Goal: Information Seeking & Learning: Learn about a topic

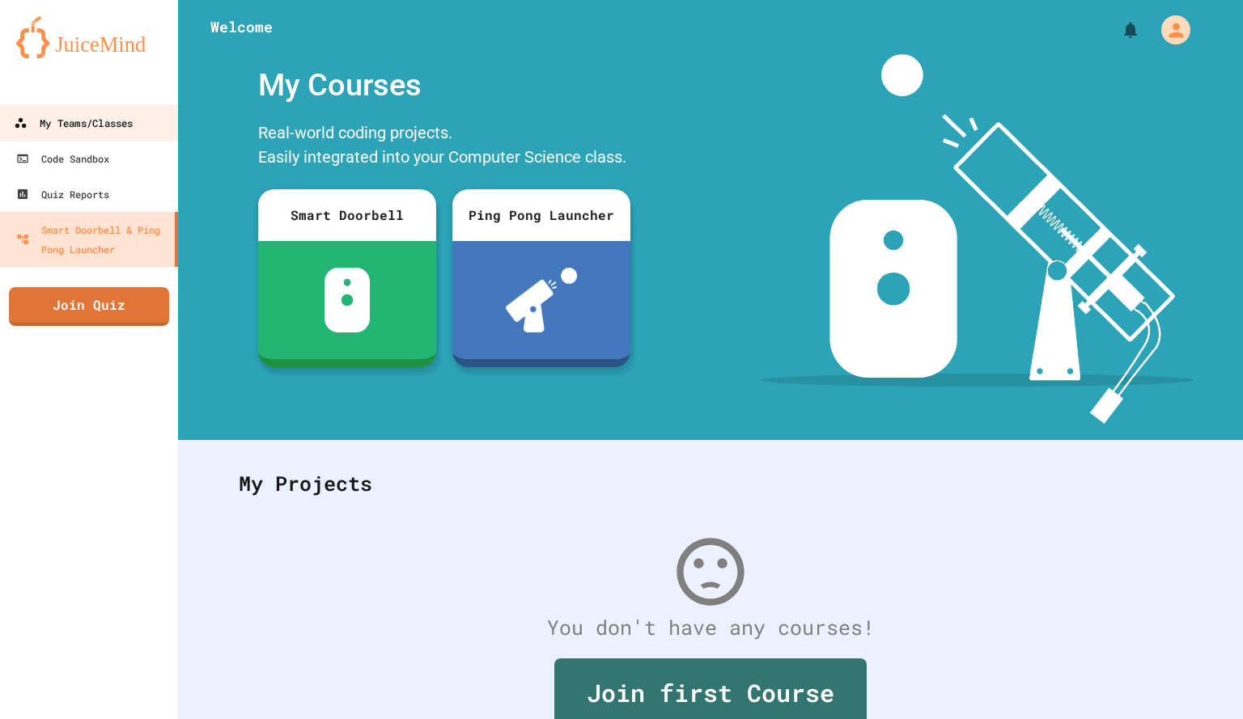
click at [40, 125] on div "My Teams/Classes" at bounding box center [73, 123] width 119 height 20
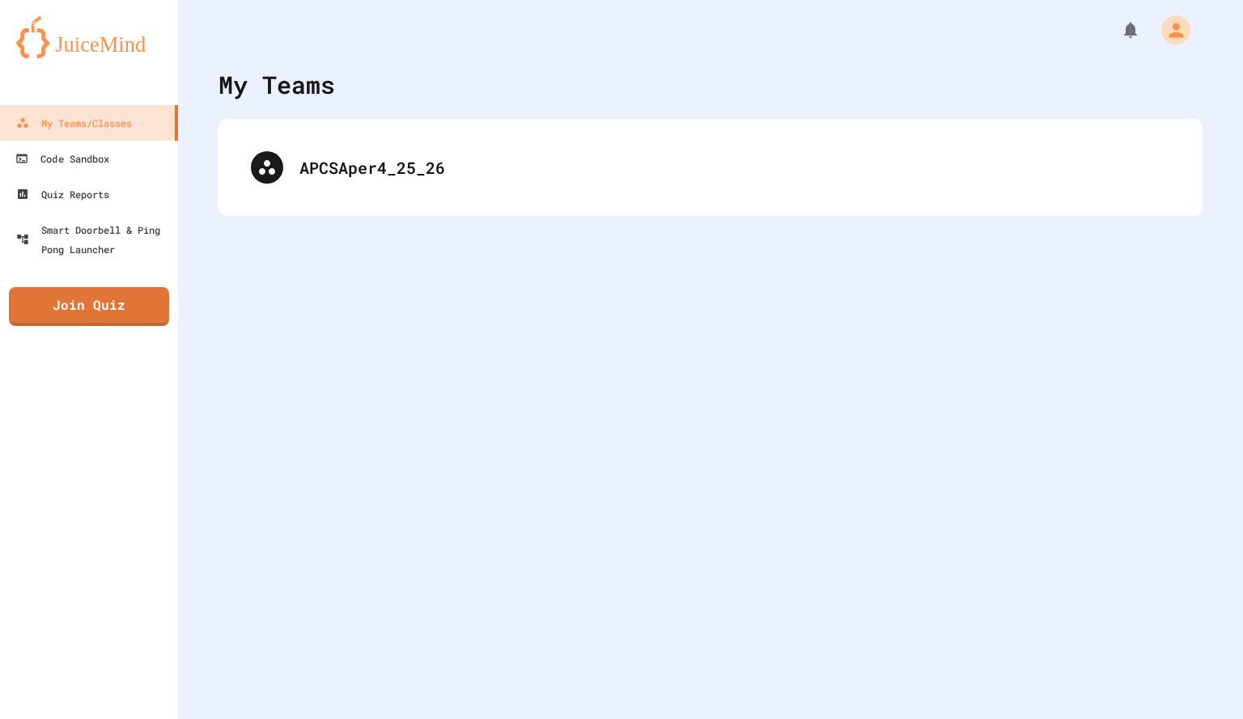
click at [414, 201] on div "APCSAper4_25_26" at bounding box center [710, 167] width 984 height 97
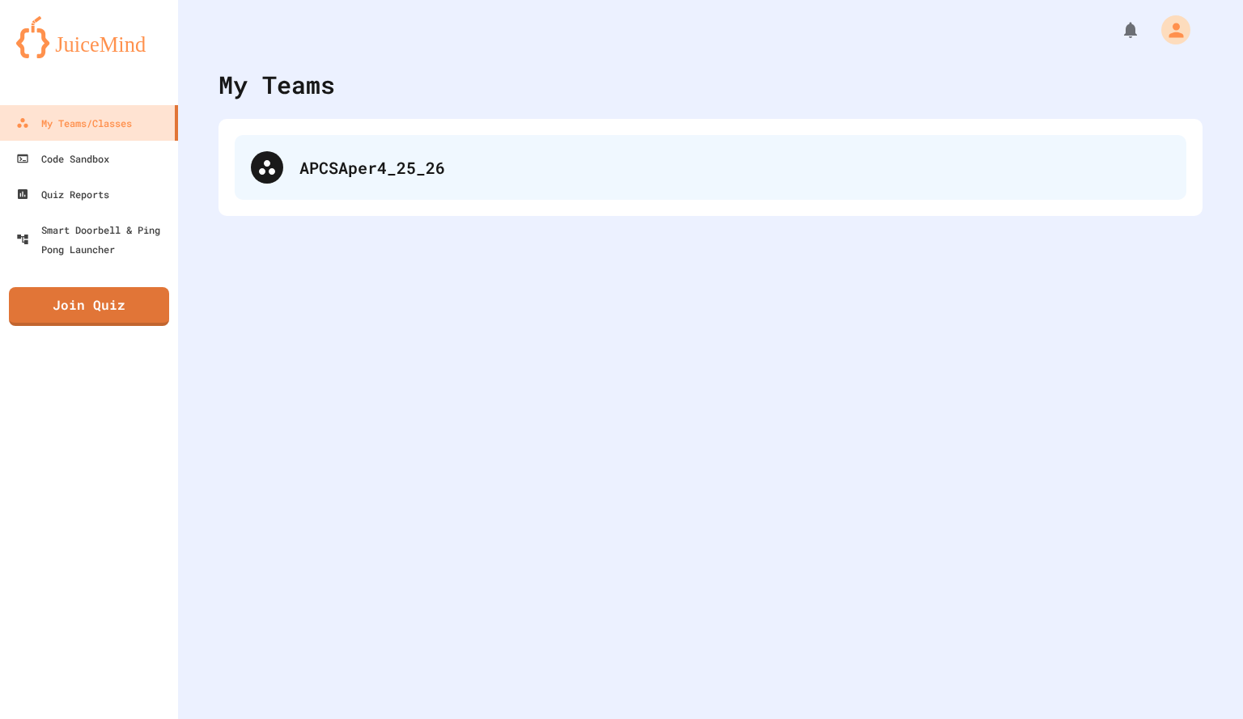
click at [394, 169] on div "APCSAper4_25_26" at bounding box center [734, 167] width 871 height 24
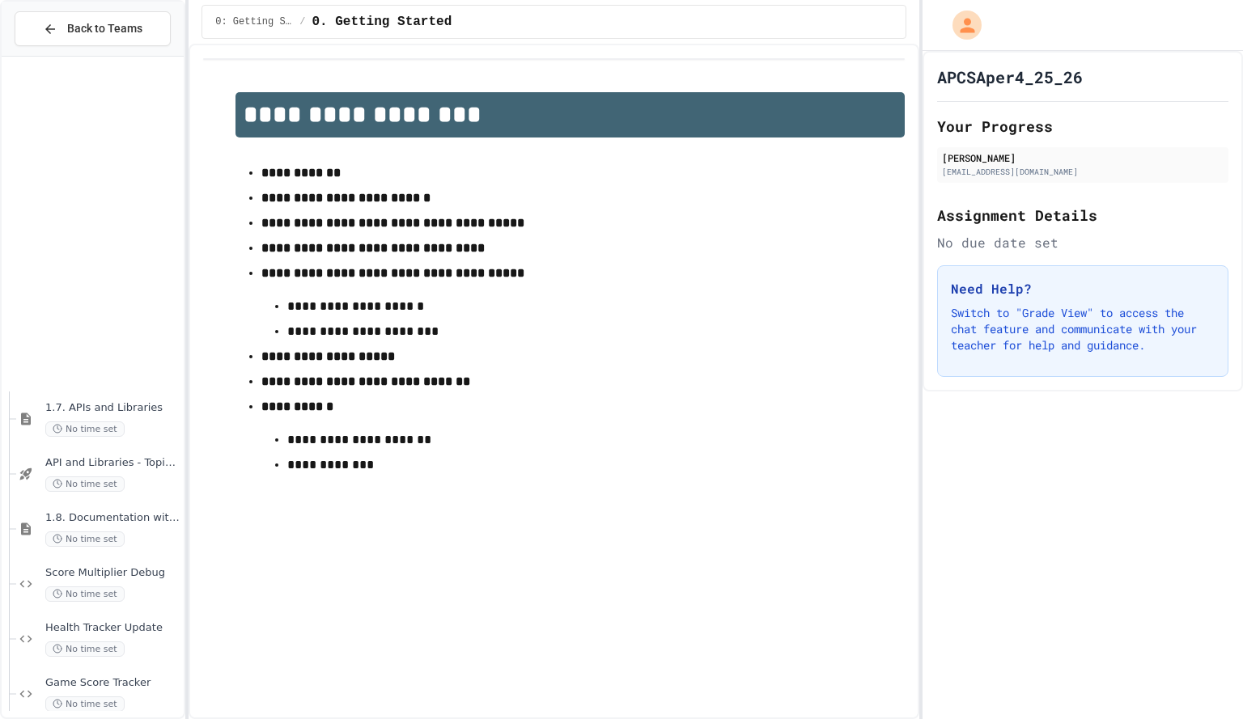
scroll to position [2012, 0]
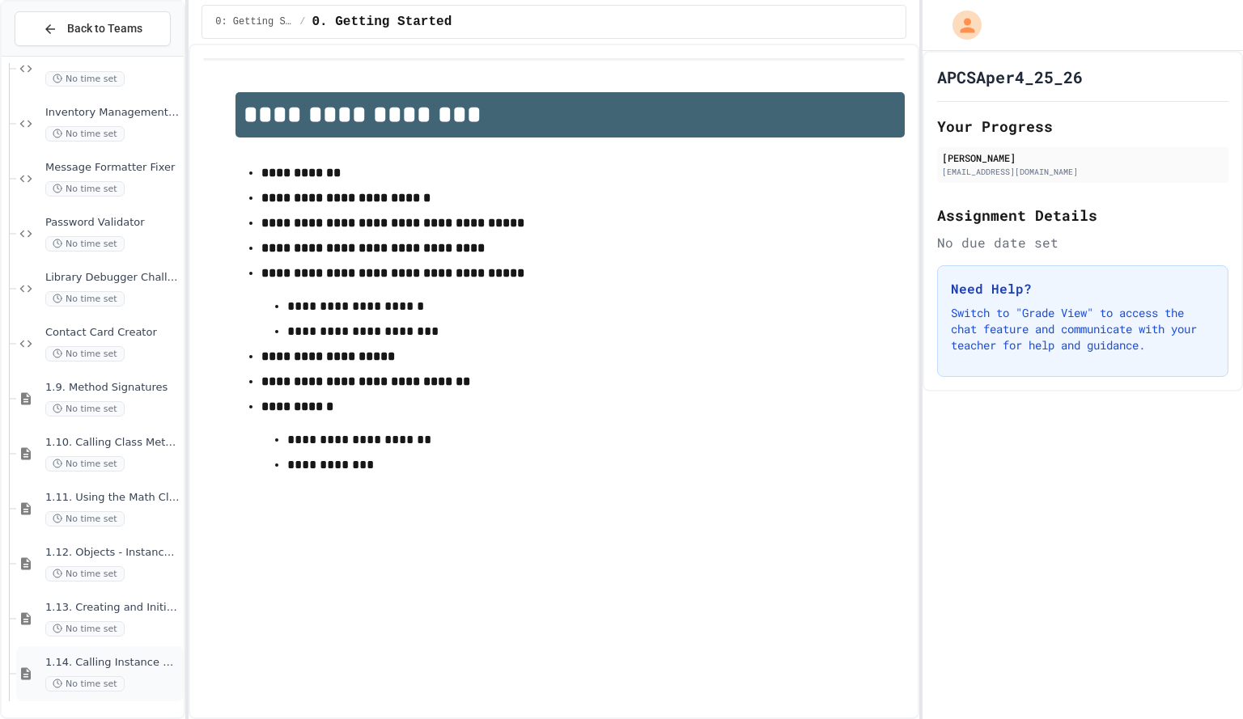
click at [114, 664] on span "1.14. Calling Instance Methods" at bounding box center [112, 663] width 135 height 14
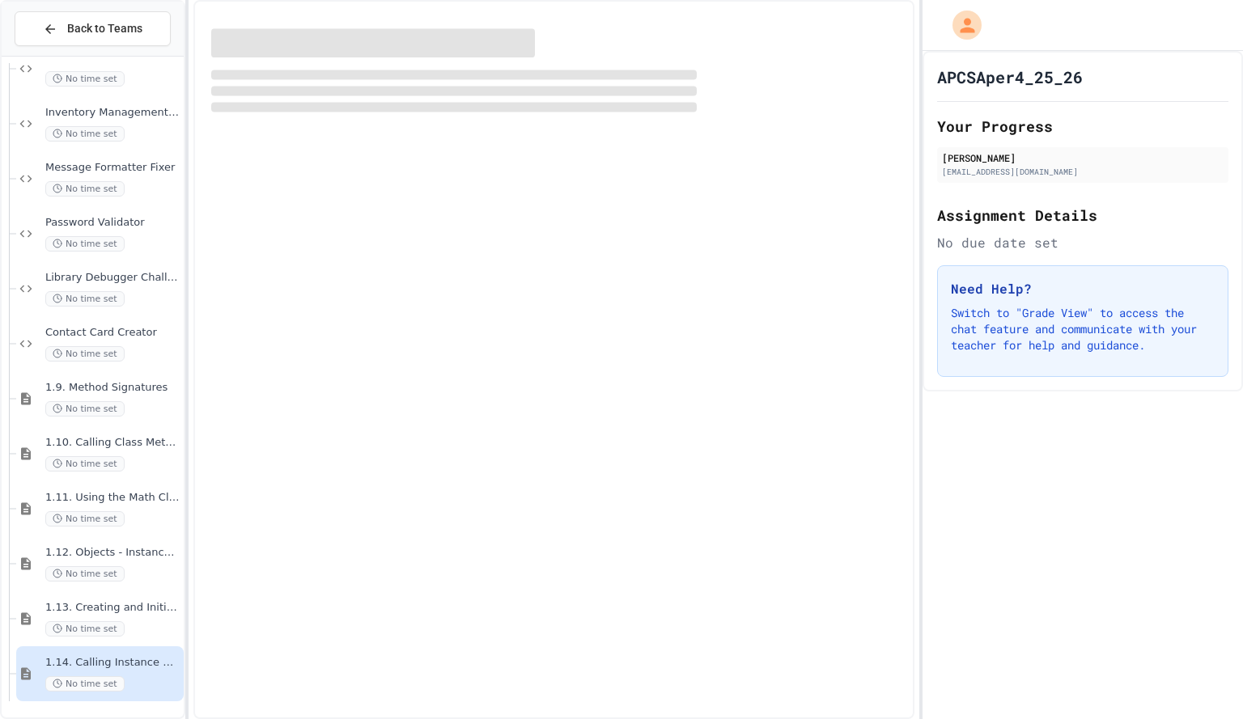
scroll to position [1993, 0]
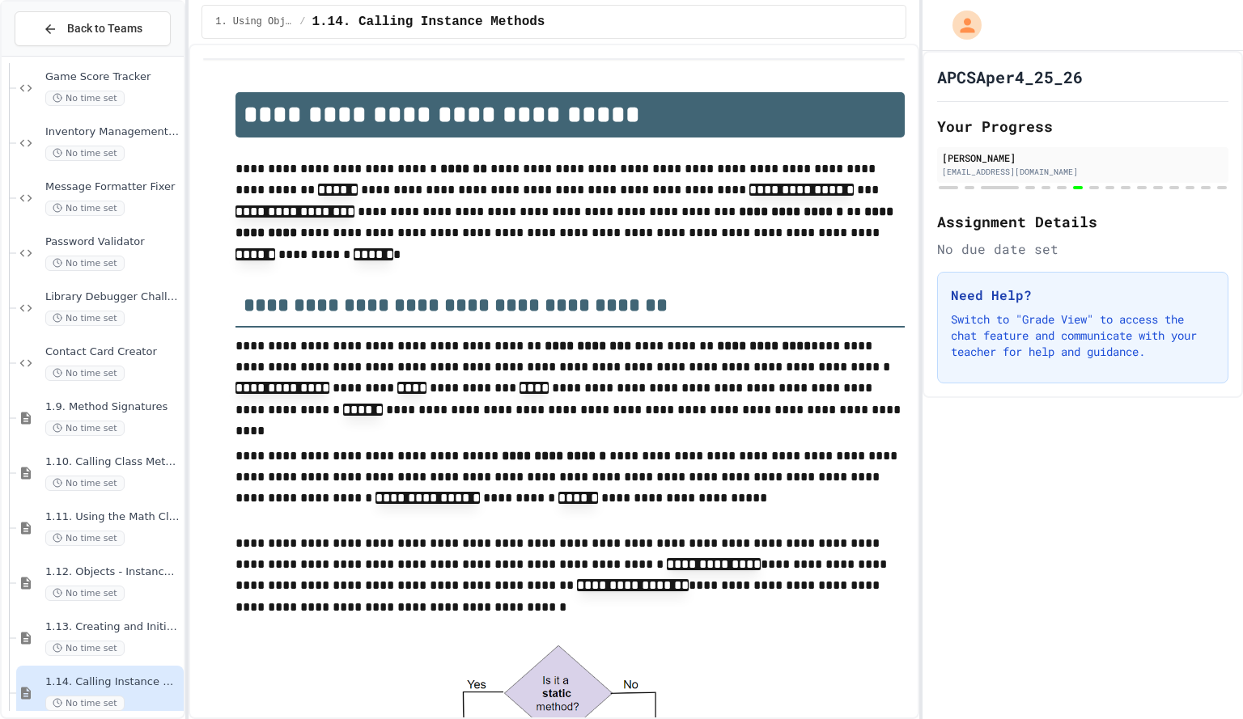
click at [142, 634] on span "1.13. Creating and Initializing Objects: Constructors" at bounding box center [112, 628] width 135 height 14
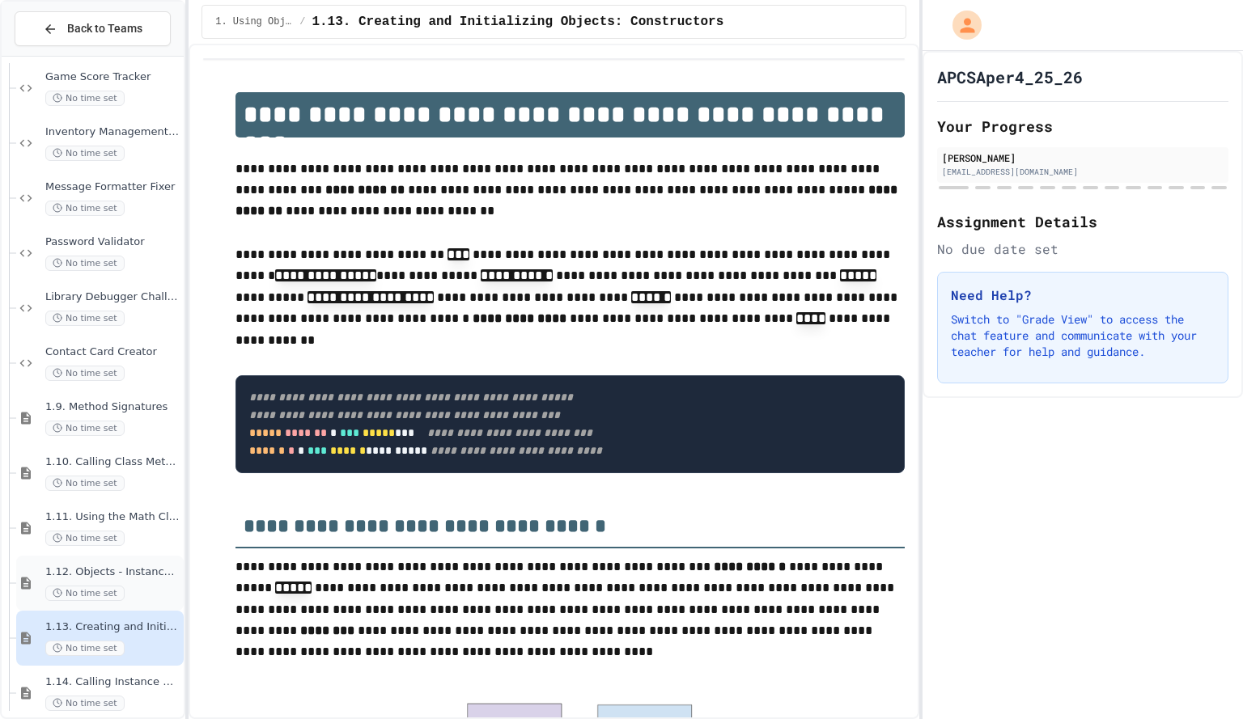
click at [121, 587] on div "No time set" at bounding box center [112, 593] width 135 height 15
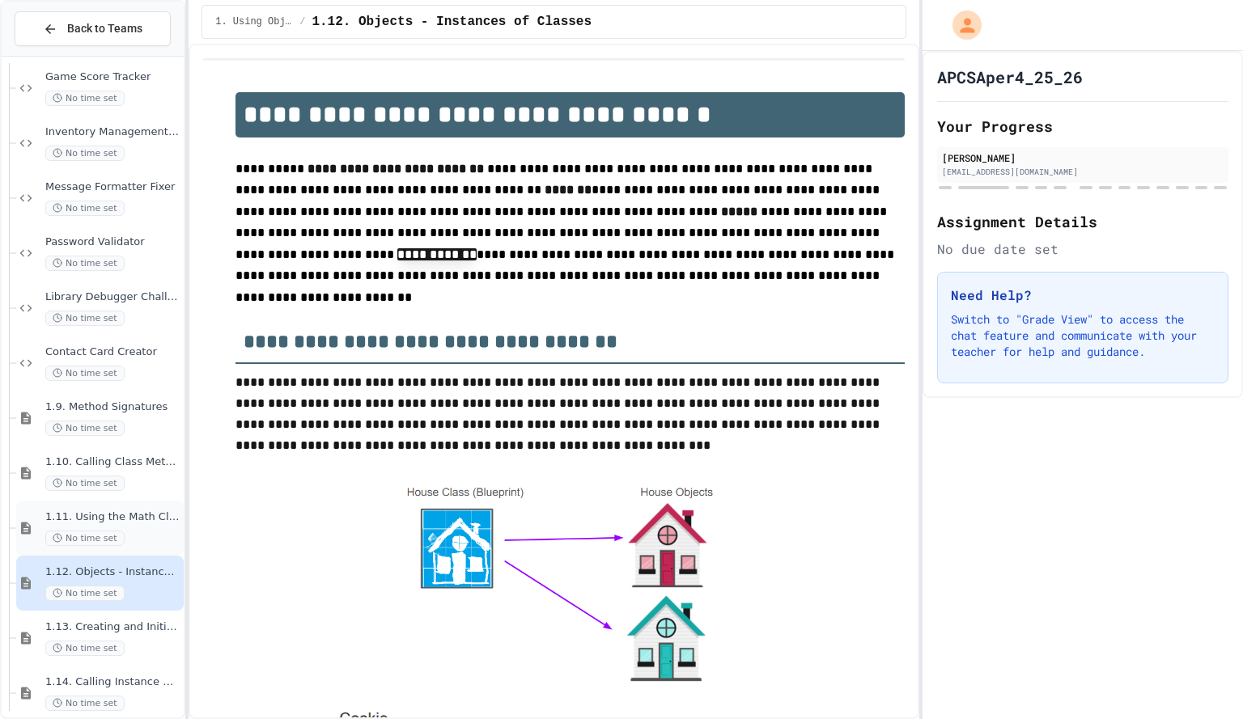
click at [153, 522] on span "1.11. Using the Math Class" at bounding box center [112, 518] width 135 height 14
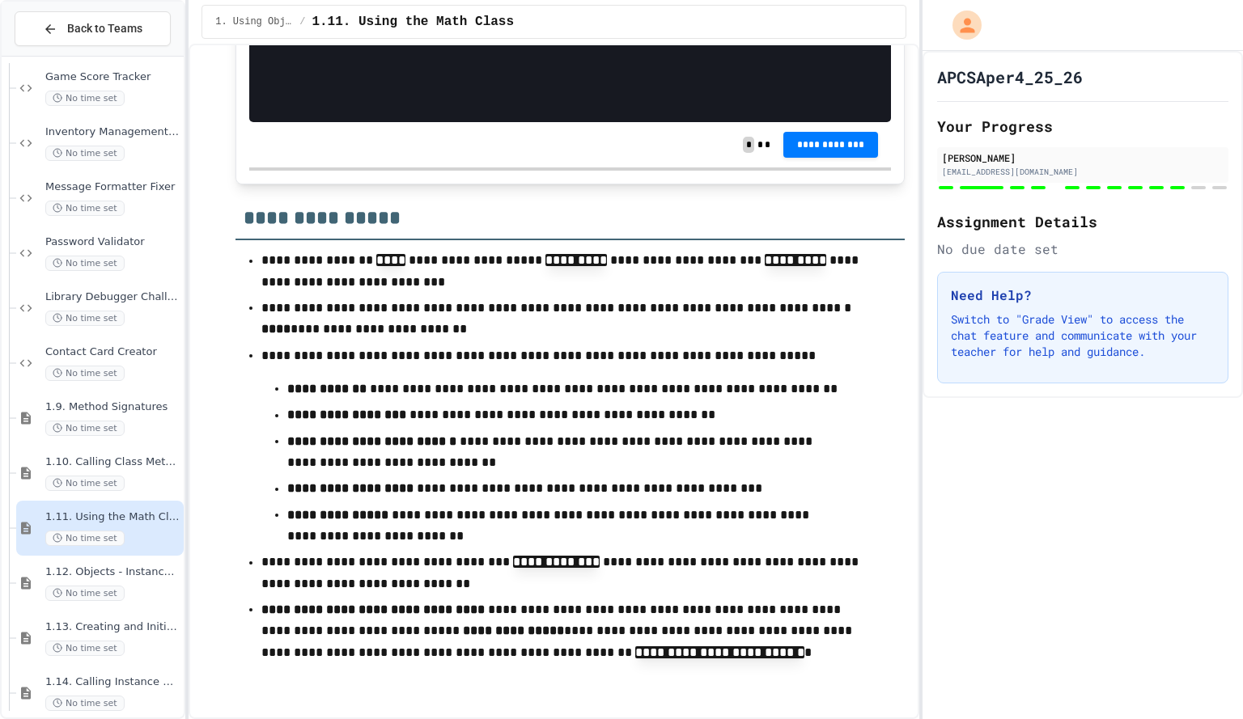
scroll to position [2067, 0]
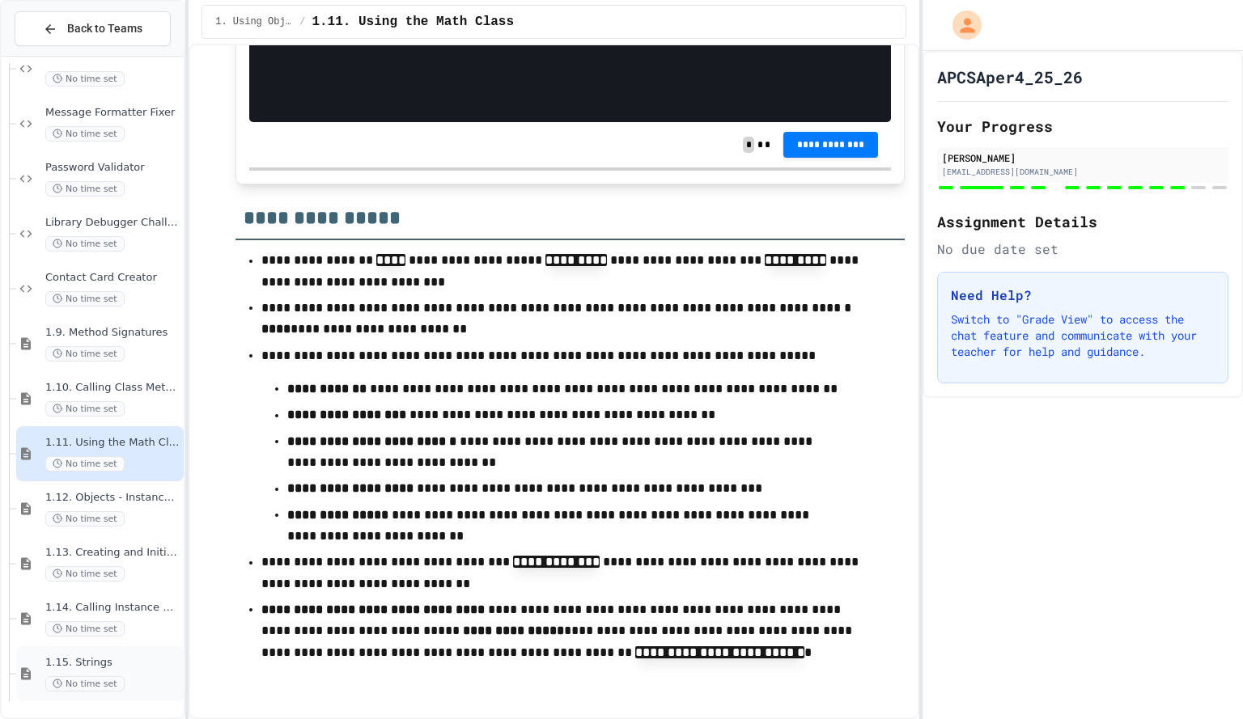
click at [131, 671] on div "1.15. Strings No time set" at bounding box center [112, 674] width 135 height 36
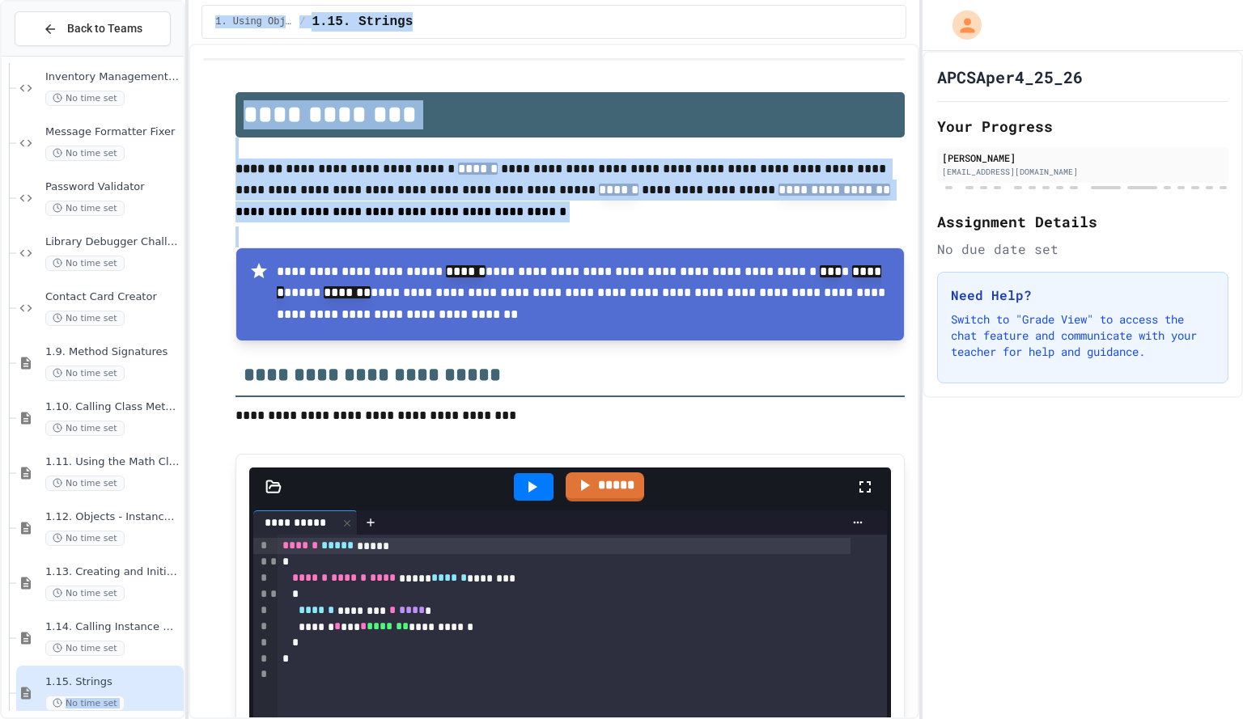
drag, startPoint x: 131, startPoint y: 671, endPoint x: 778, endPoint y: 193, distance: 804.7
click at [778, 193] on div "**********" at bounding box center [621, 359] width 1243 height 719
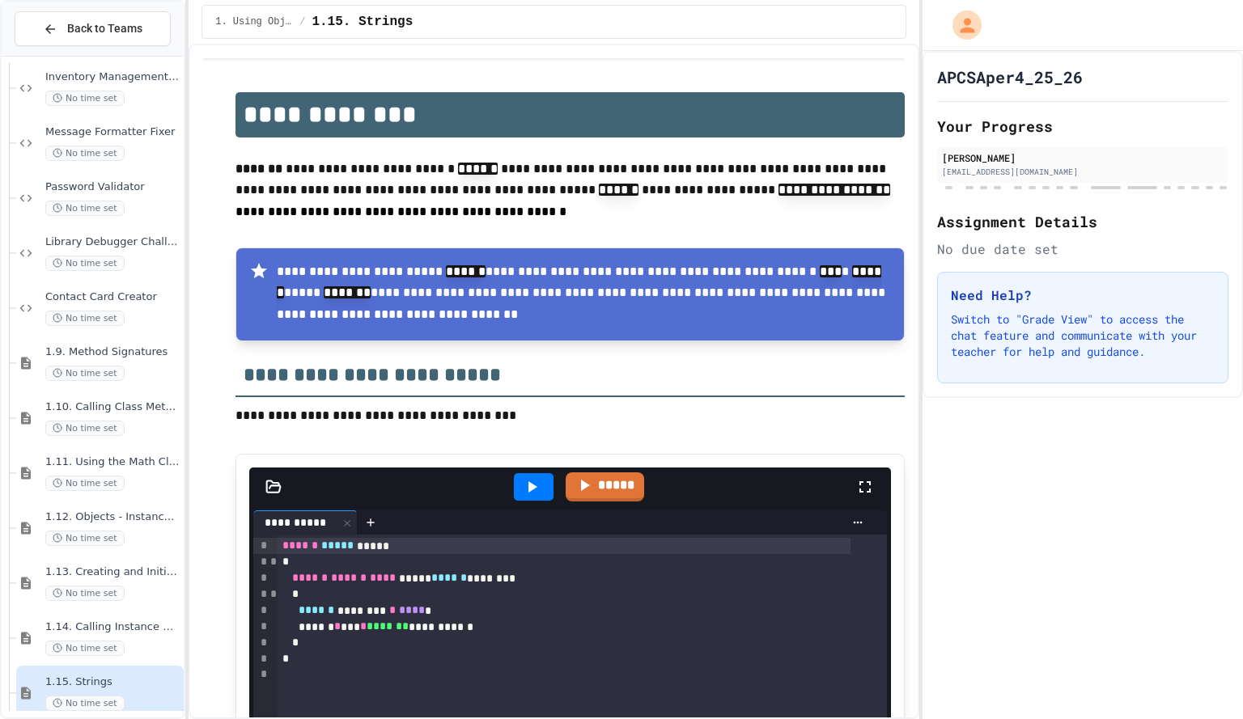
click at [898, 224] on div "**********" at bounding box center [554, 382] width 731 height 676
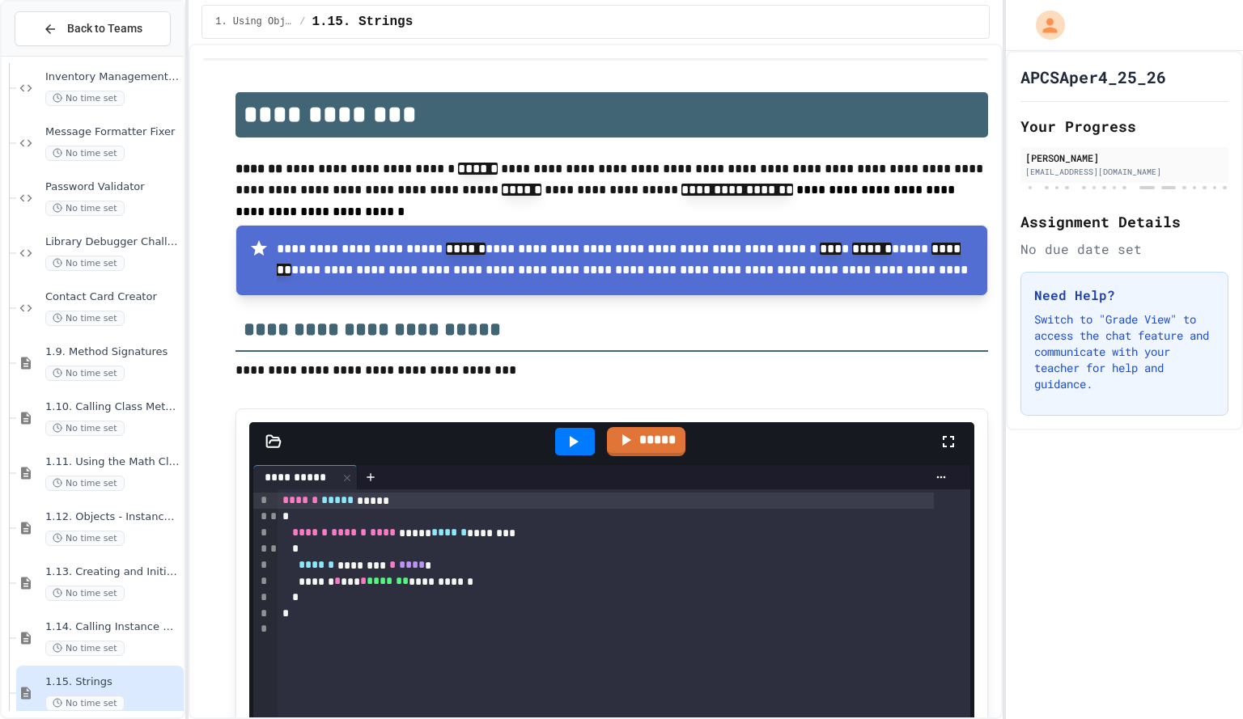
click at [1006, 165] on div "**********" at bounding box center [621, 359] width 1243 height 719
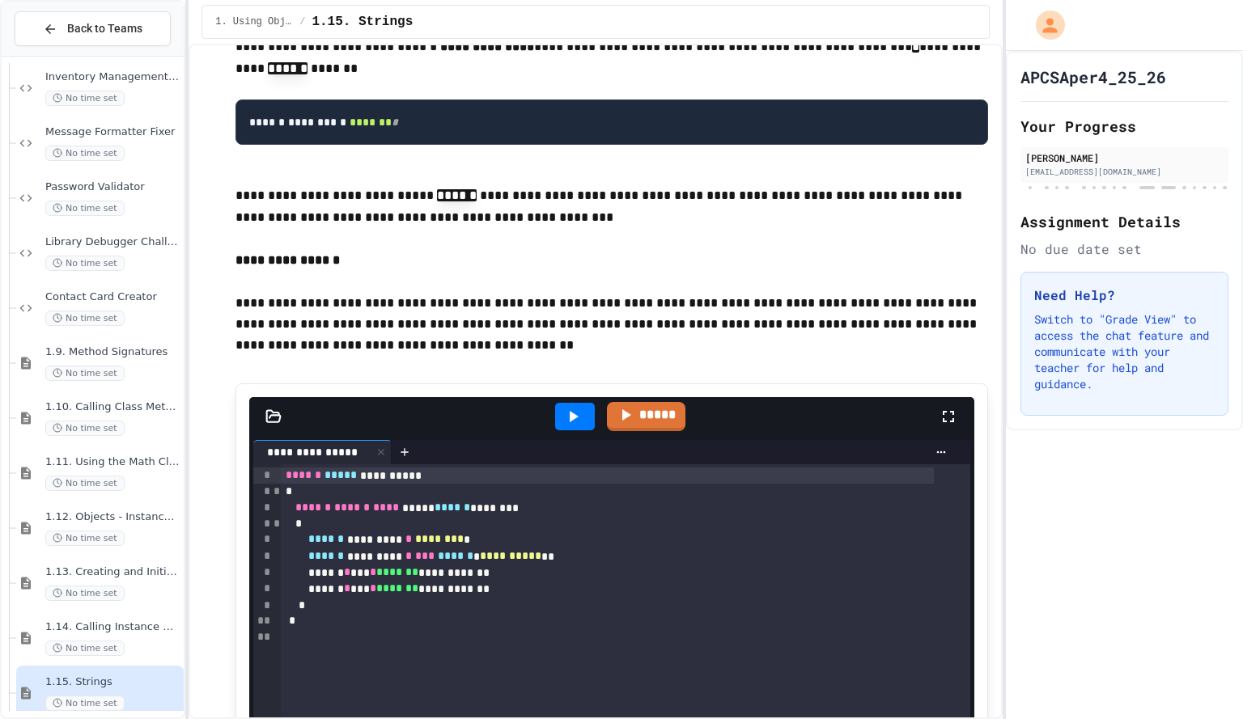
scroll to position [1548, 0]
